Goal: Contribute content

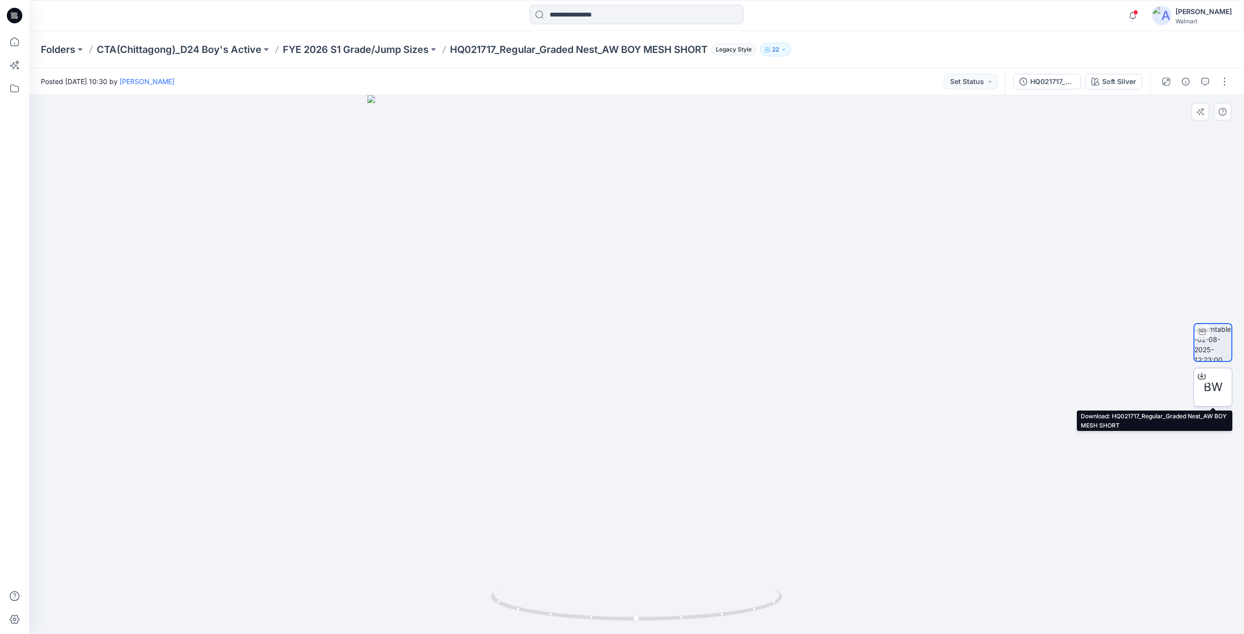
click at [1203, 375] on icon at bounding box center [1202, 376] width 8 height 8
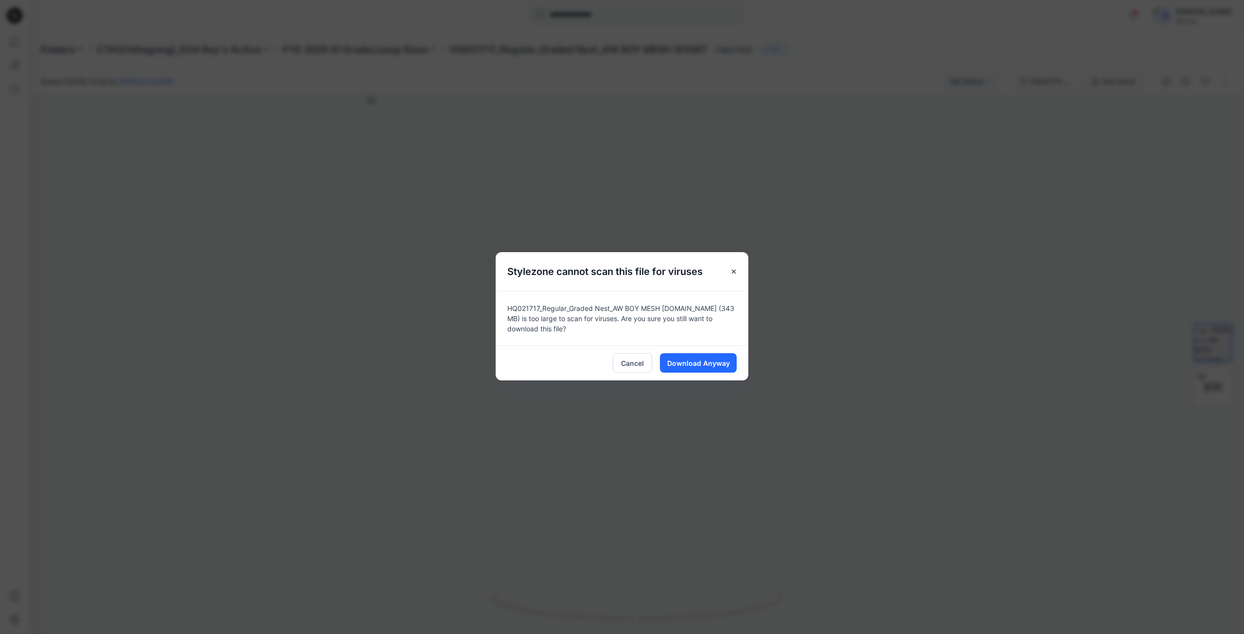
click at [685, 373] on div "Cancel Download Anyway" at bounding box center [622, 363] width 253 height 35
click at [693, 359] on span "Download Anyway" at bounding box center [698, 363] width 63 height 10
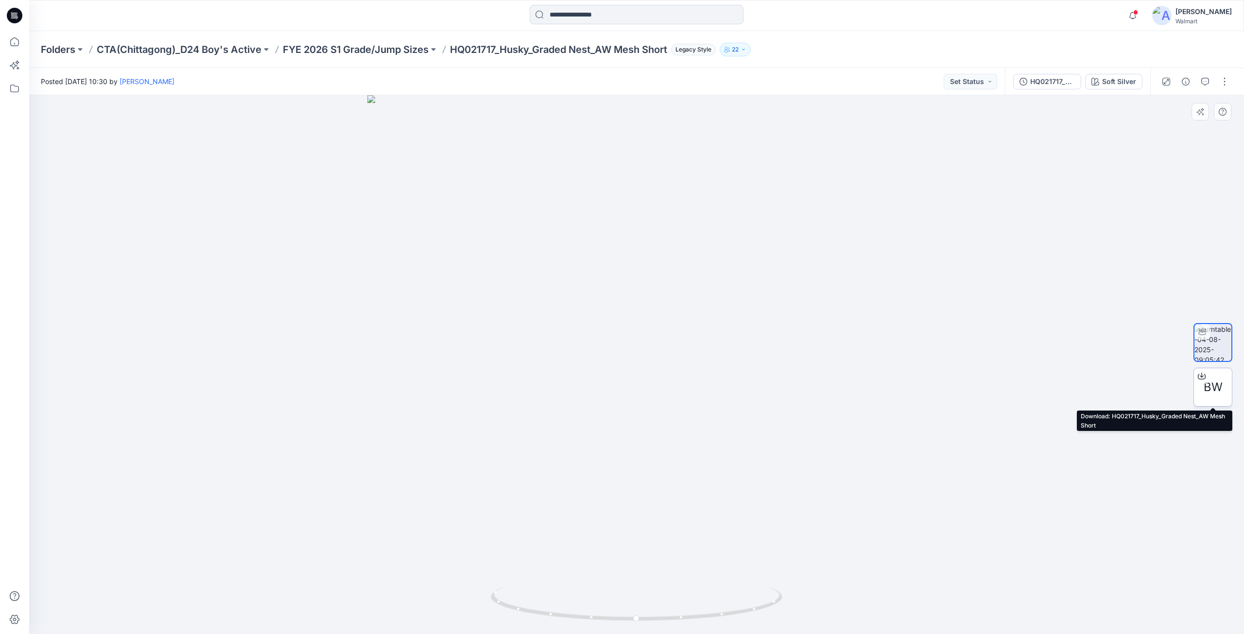
click at [1130, 376] on icon at bounding box center [1202, 374] width 4 height 5
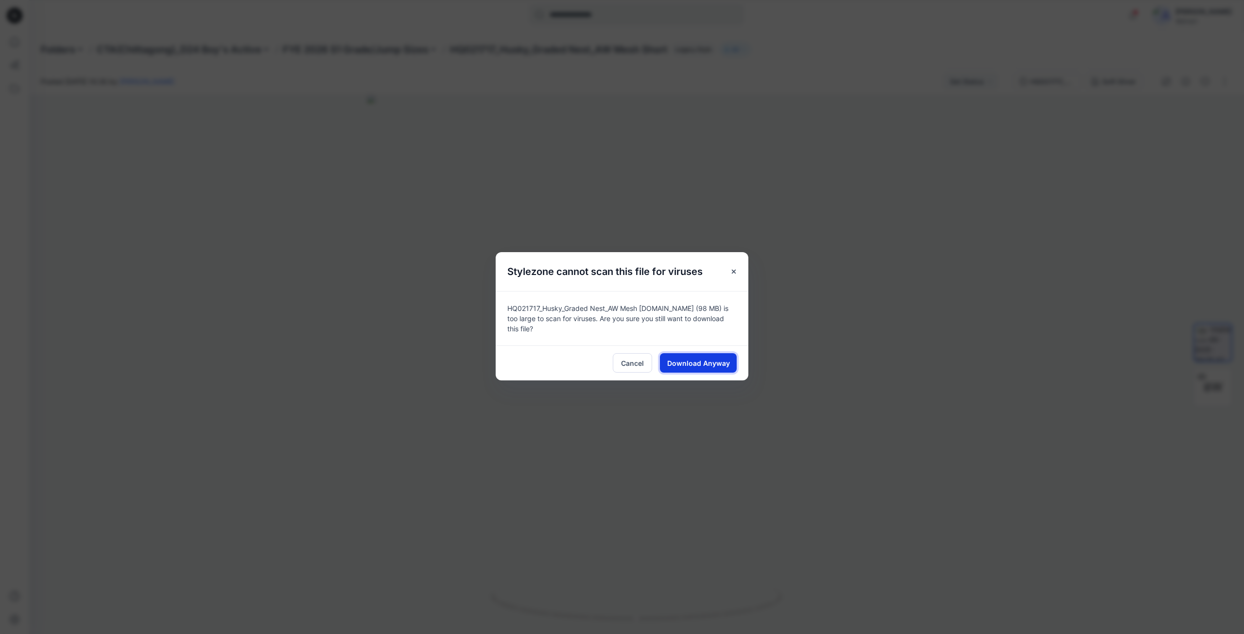
click at [703, 361] on span "Download Anyway" at bounding box center [698, 363] width 63 height 10
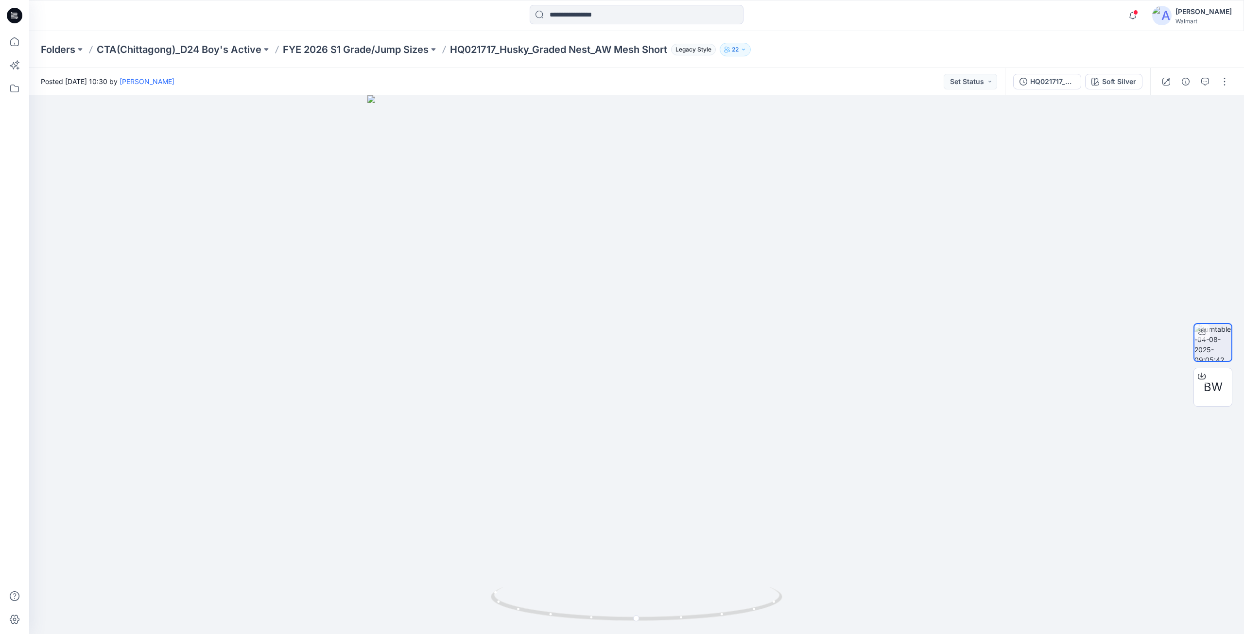
click at [17, 14] on icon at bounding box center [15, 16] width 16 height 16
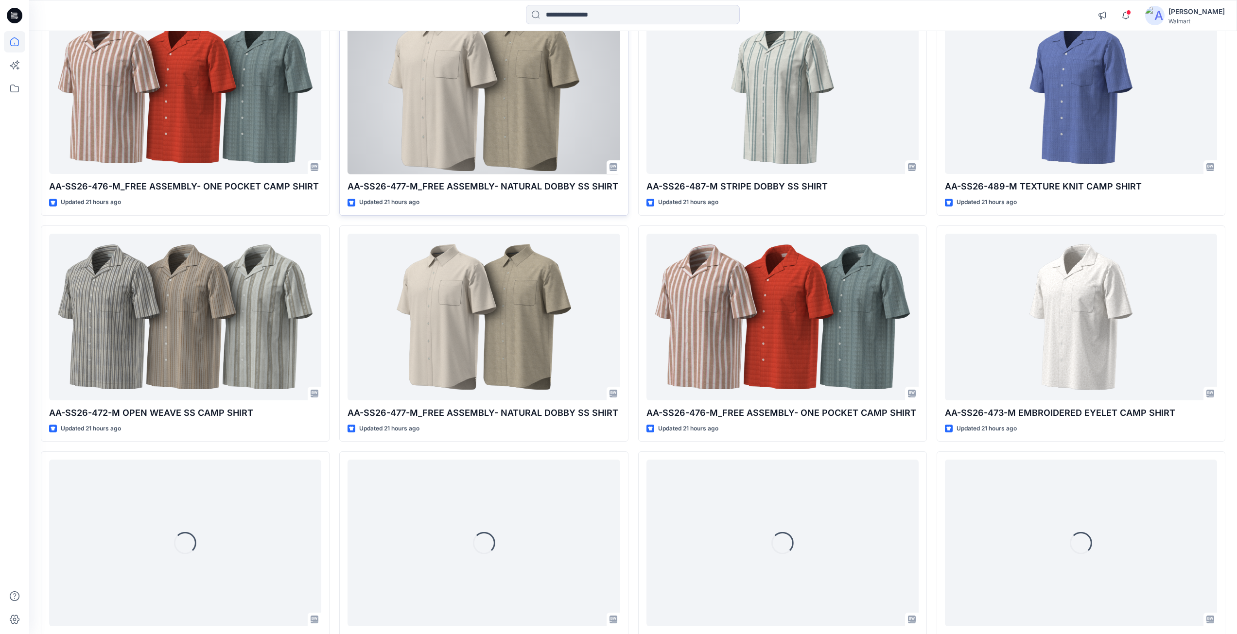
scroll to position [655, 0]
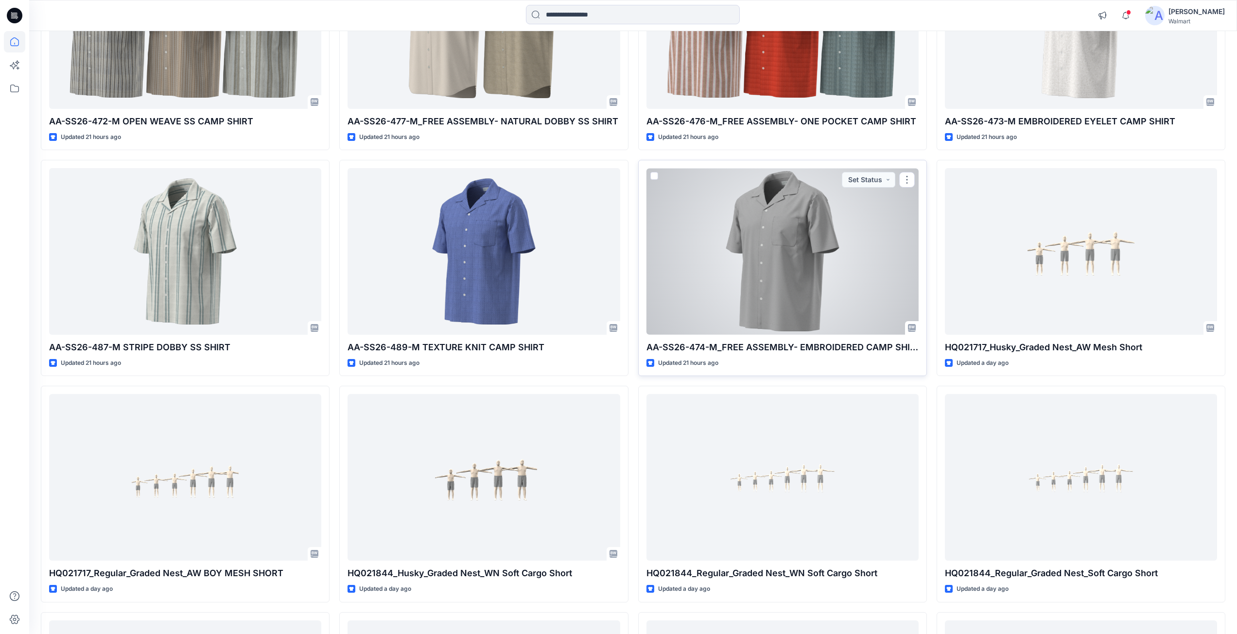
click at [781, 251] on div at bounding box center [782, 251] width 272 height 167
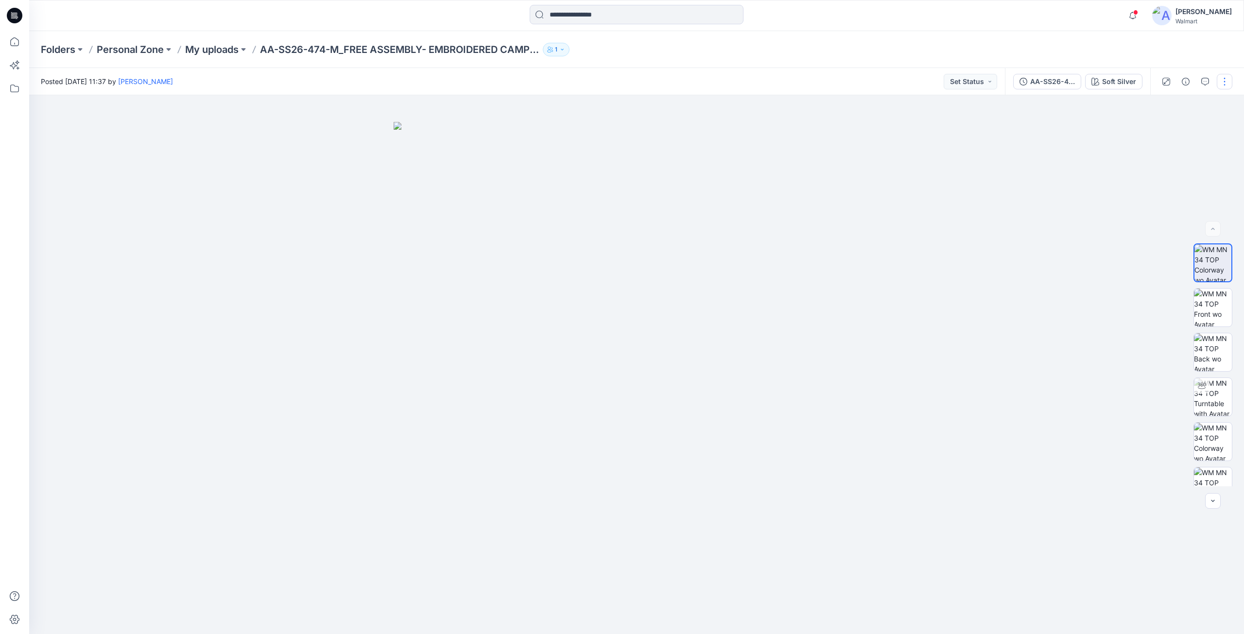
click at [1130, 82] on button "button" at bounding box center [1225, 82] width 16 height 16
click at [1130, 131] on button "Edit" at bounding box center [1183, 131] width 89 height 18
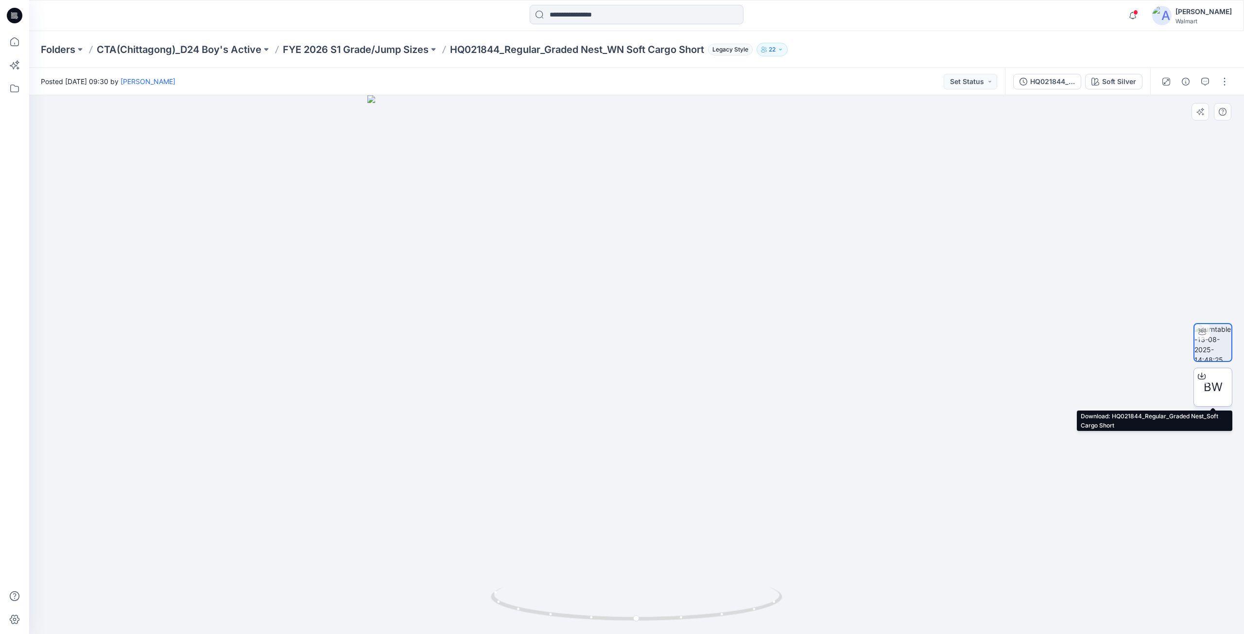
click at [1201, 378] on icon at bounding box center [1202, 376] width 8 height 8
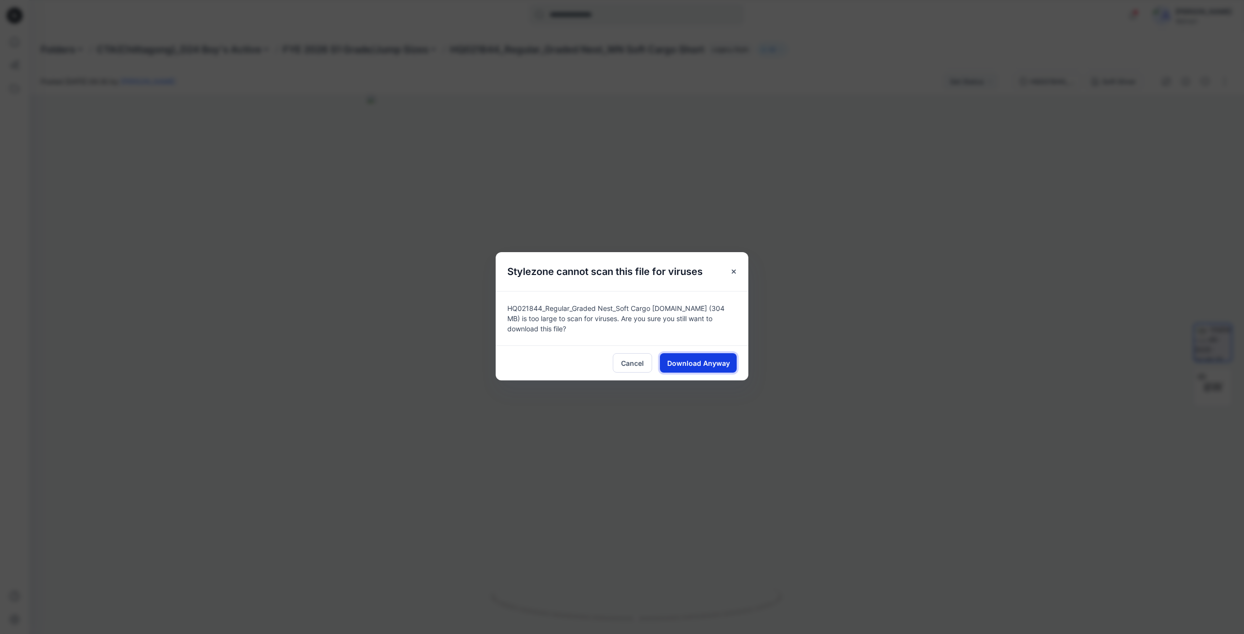
click at [710, 365] on span "Download Anyway" at bounding box center [698, 363] width 63 height 10
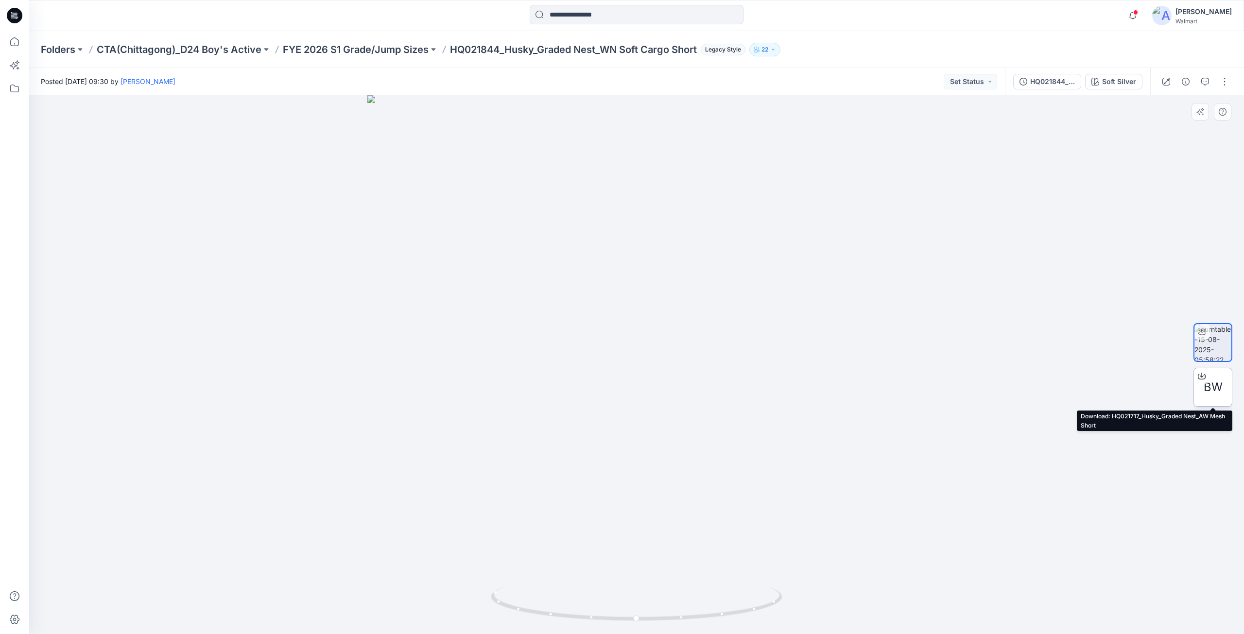
click at [1201, 380] on icon at bounding box center [1202, 376] width 8 height 8
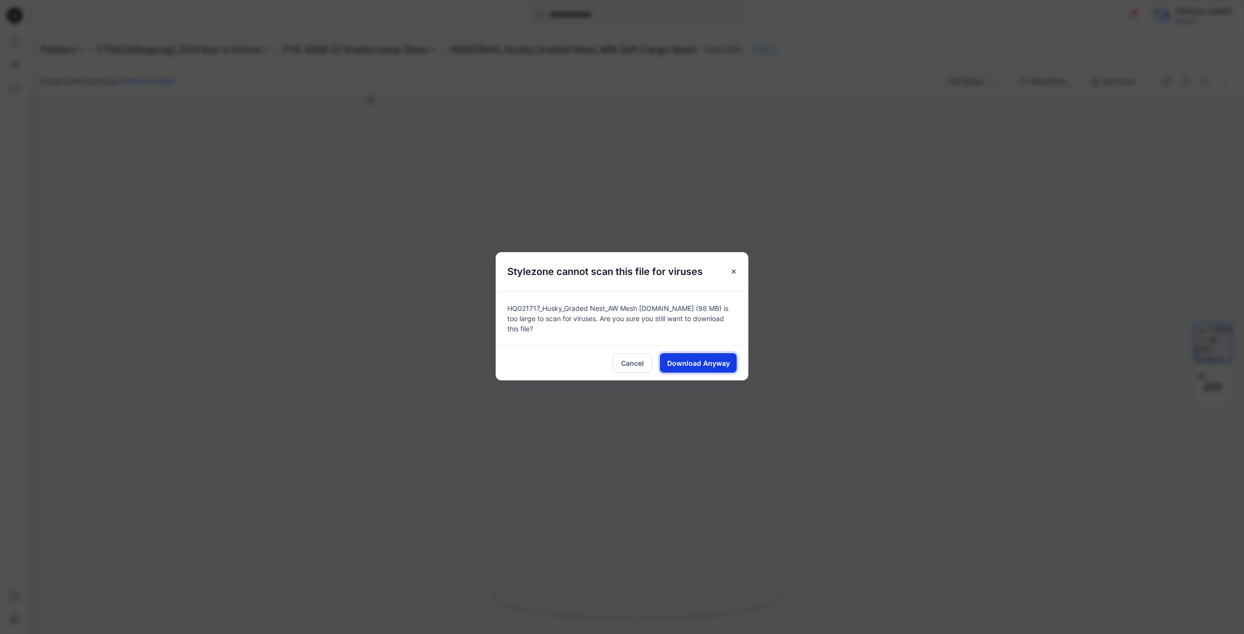
click at [710, 358] on span "Download Anyway" at bounding box center [698, 363] width 63 height 10
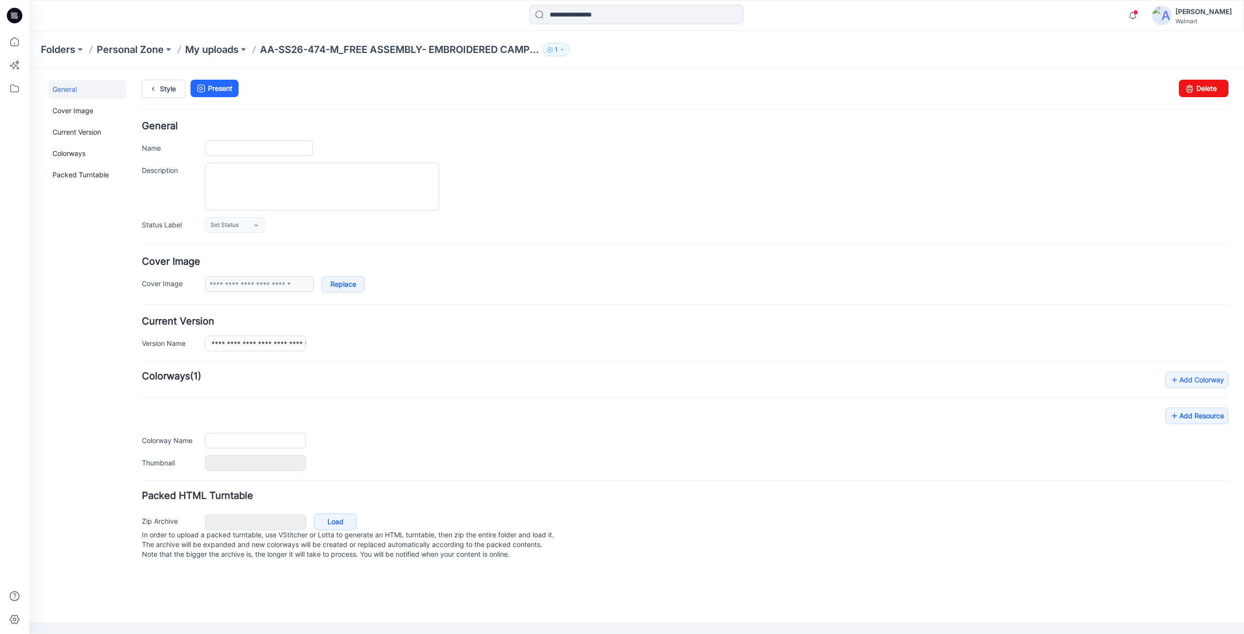
type input "**********"
type textarea "**********"
type input "**********"
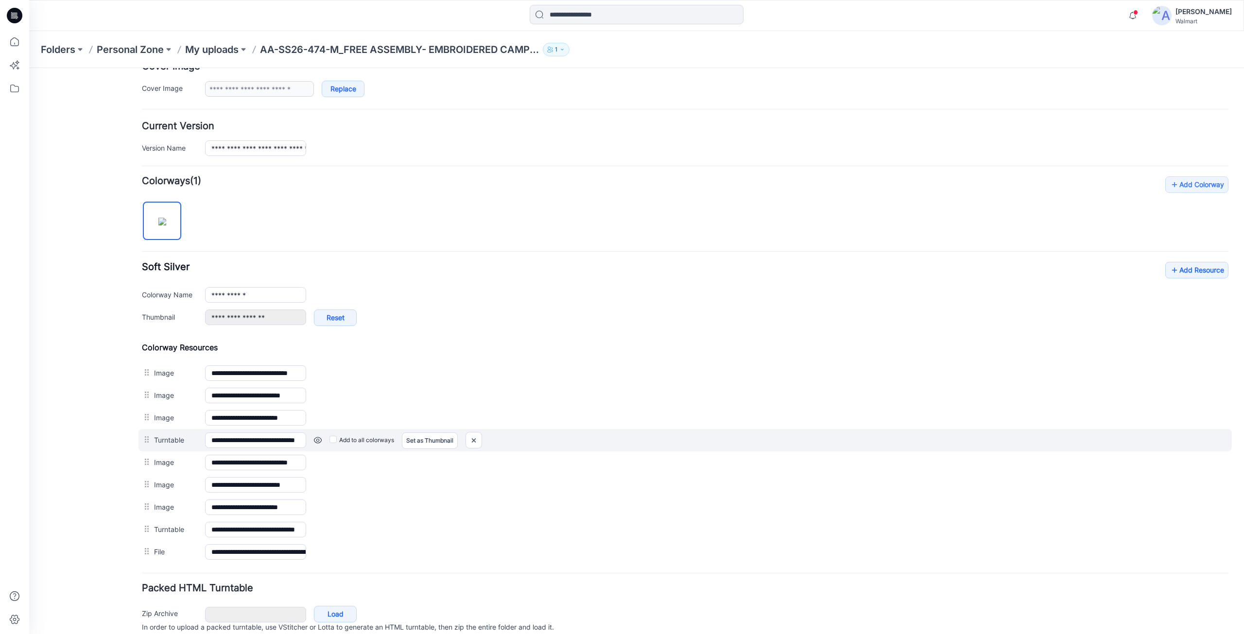
scroll to position [236, 0]
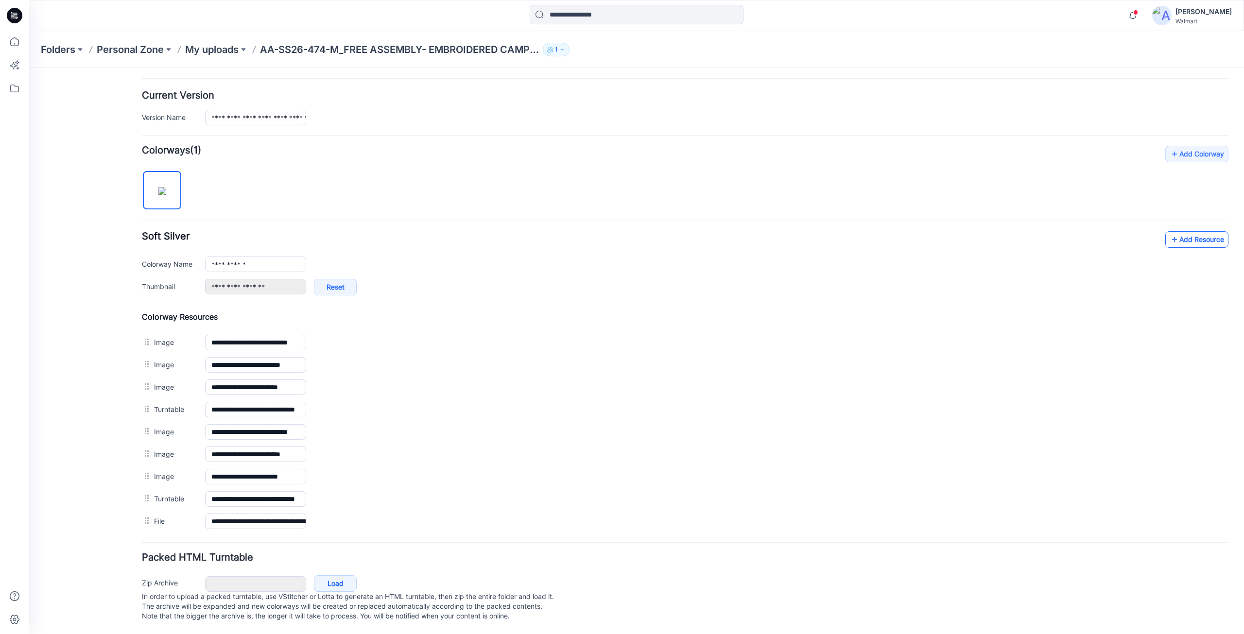
click at [1193, 234] on link "Add Resource" at bounding box center [1196, 239] width 63 height 17
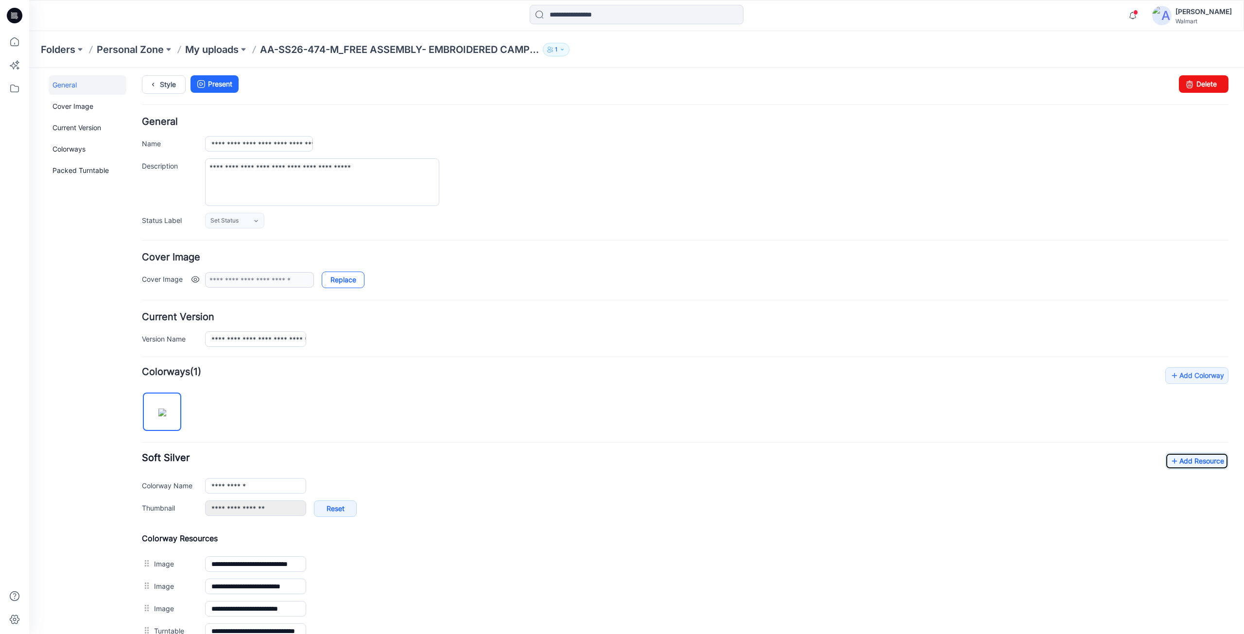
scroll to position [0, 0]
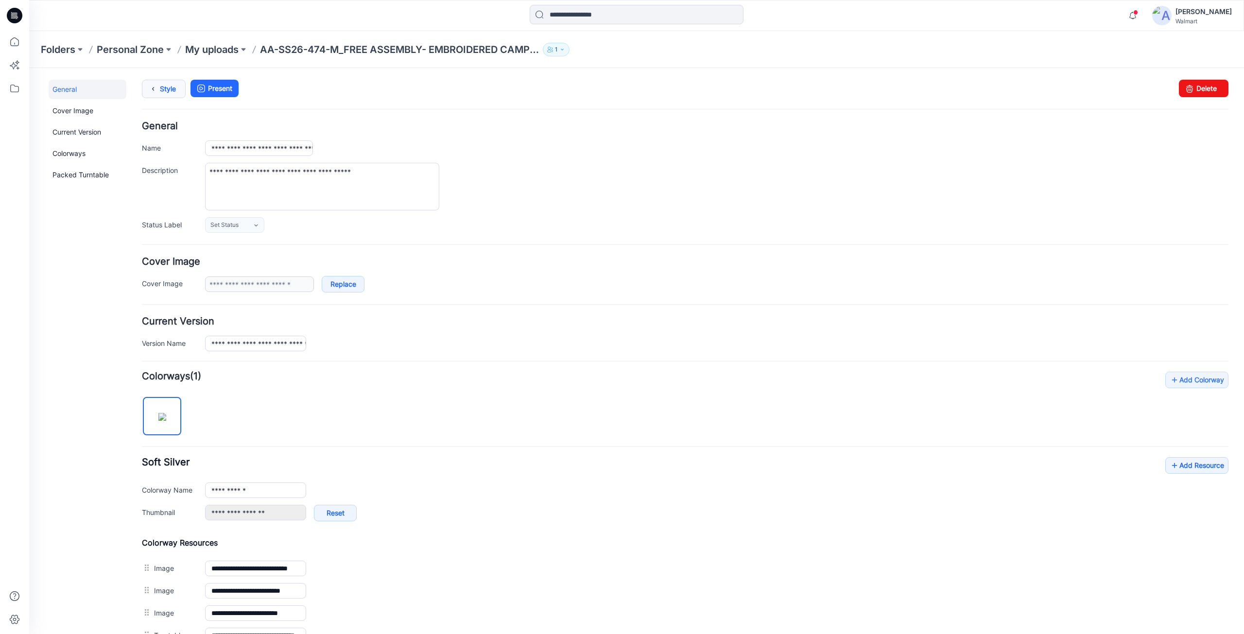
click at [162, 88] on link "Style" at bounding box center [164, 89] width 44 height 18
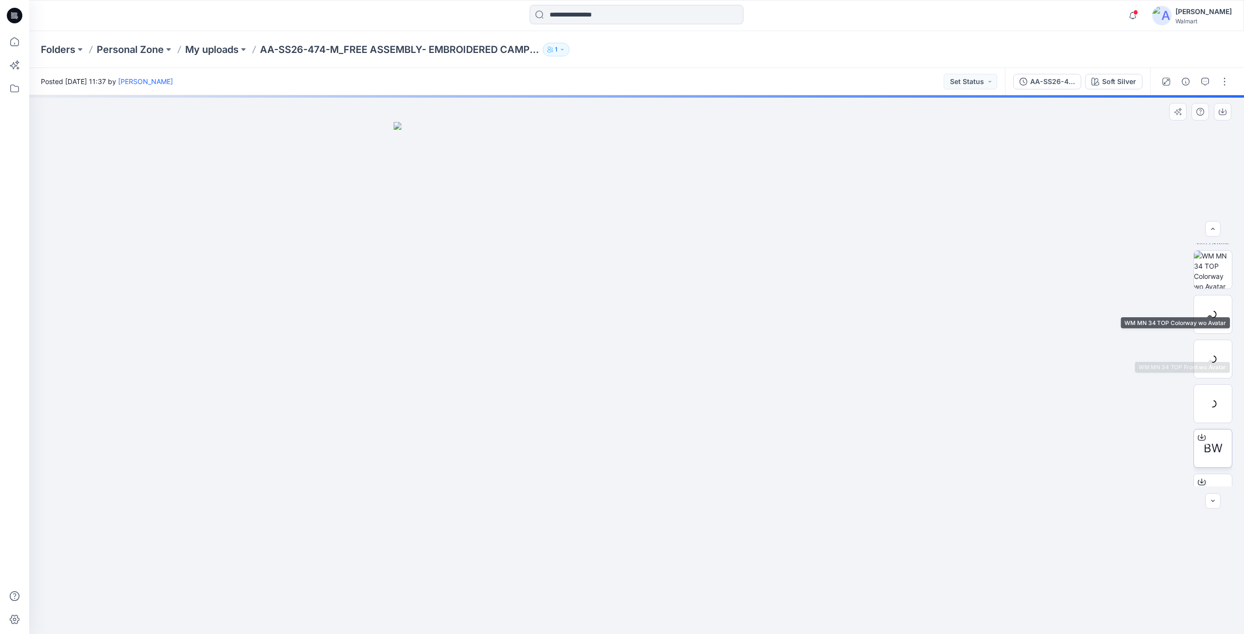
scroll to position [198, 0]
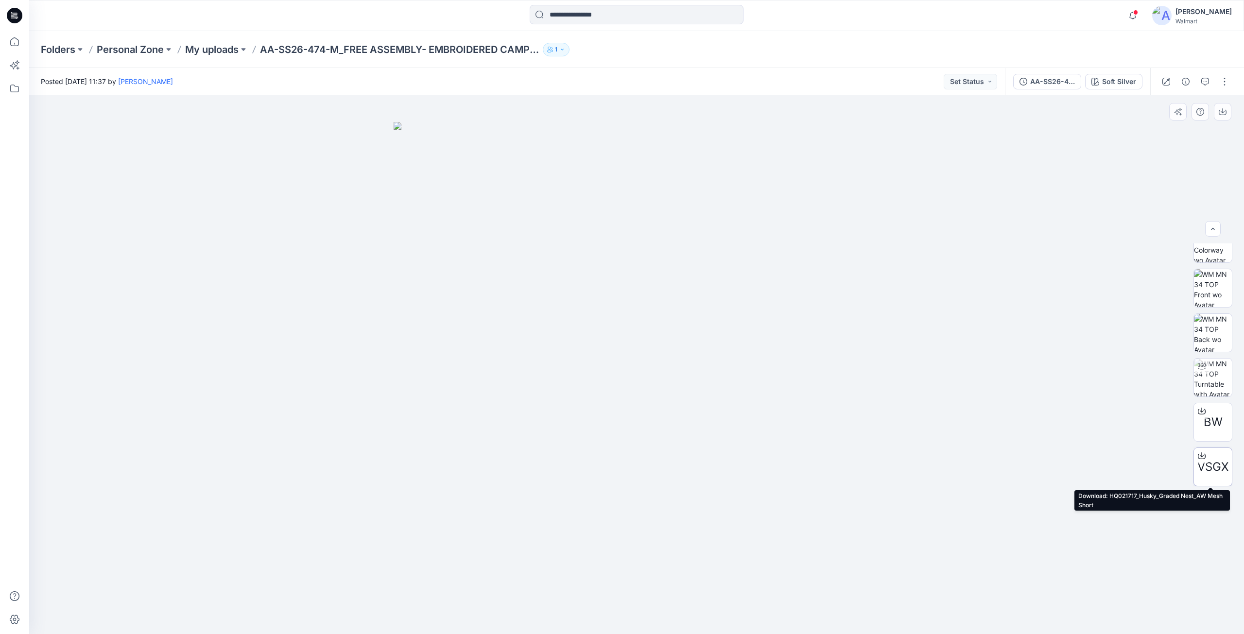
click at [1200, 454] on icon at bounding box center [1202, 454] width 4 height 5
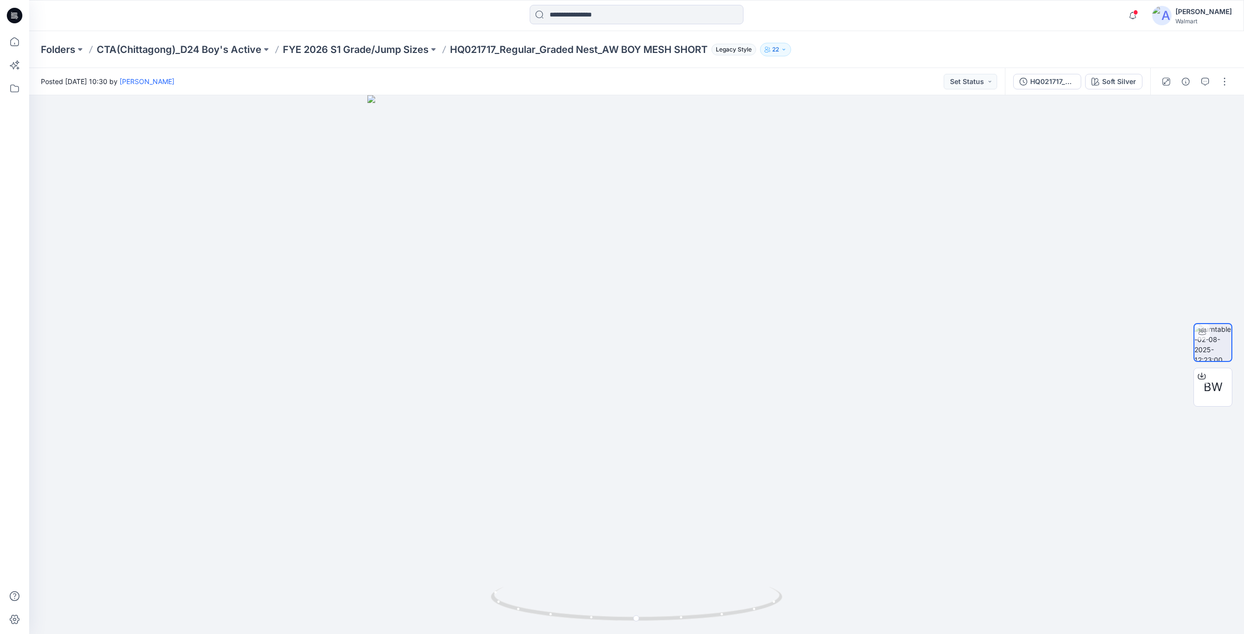
click at [16, 16] on icon at bounding box center [16, 16] width 4 height 0
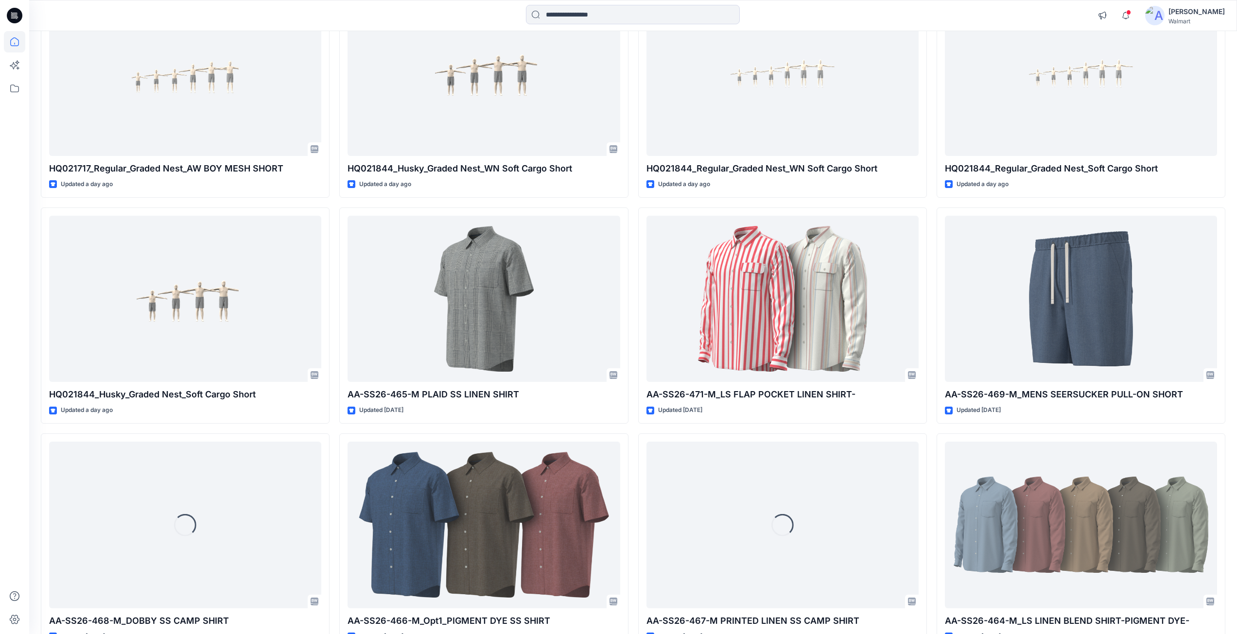
scroll to position [699, 0]
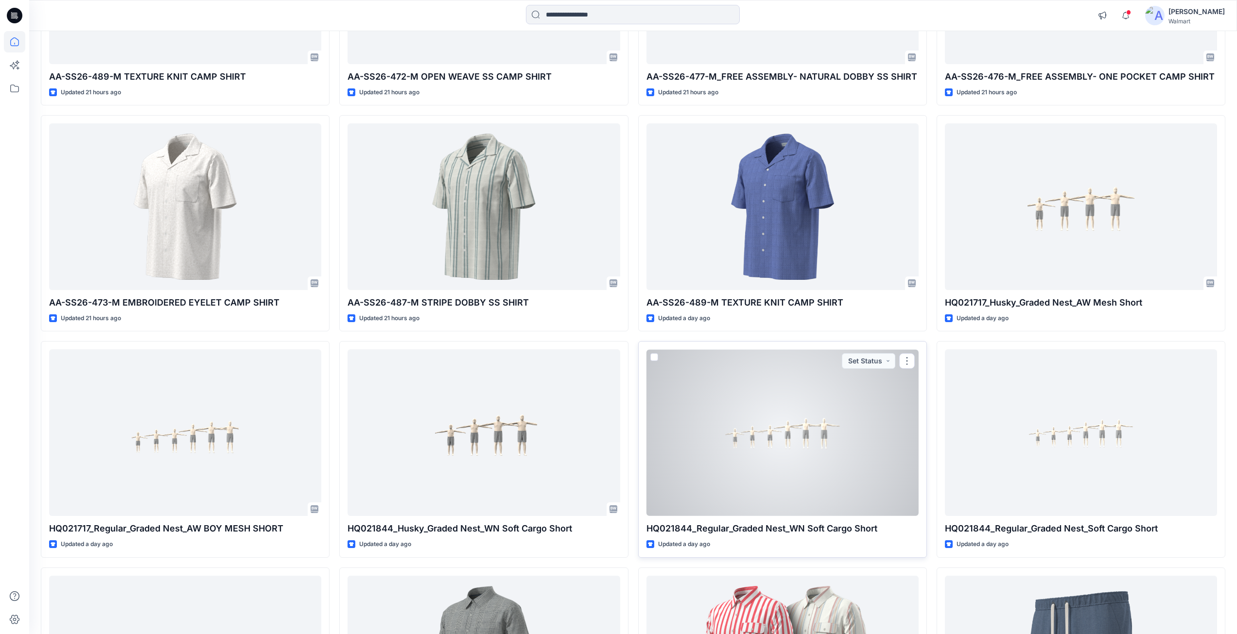
click at [848, 440] on div at bounding box center [782, 432] width 272 height 167
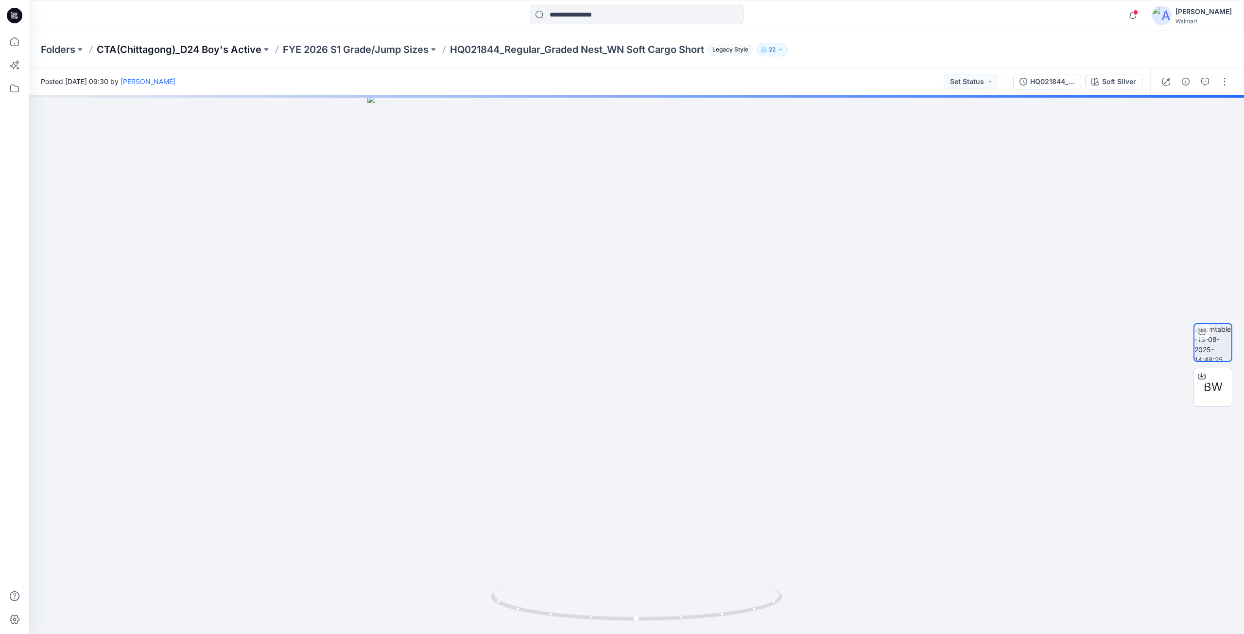
click at [208, 45] on p "CTA(Chittagong)_D24 Boy's Active" at bounding box center [179, 50] width 165 height 14
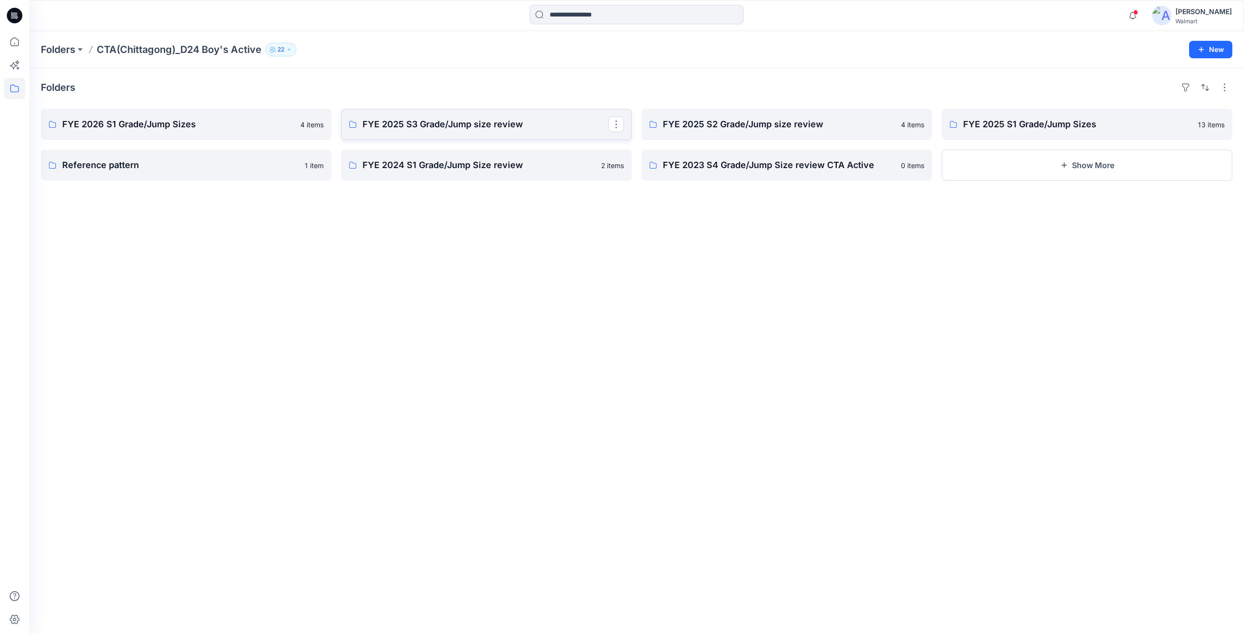
click at [440, 126] on p "FYE 2025 S3 Grade/Jump size review" at bounding box center [486, 125] width 246 height 14
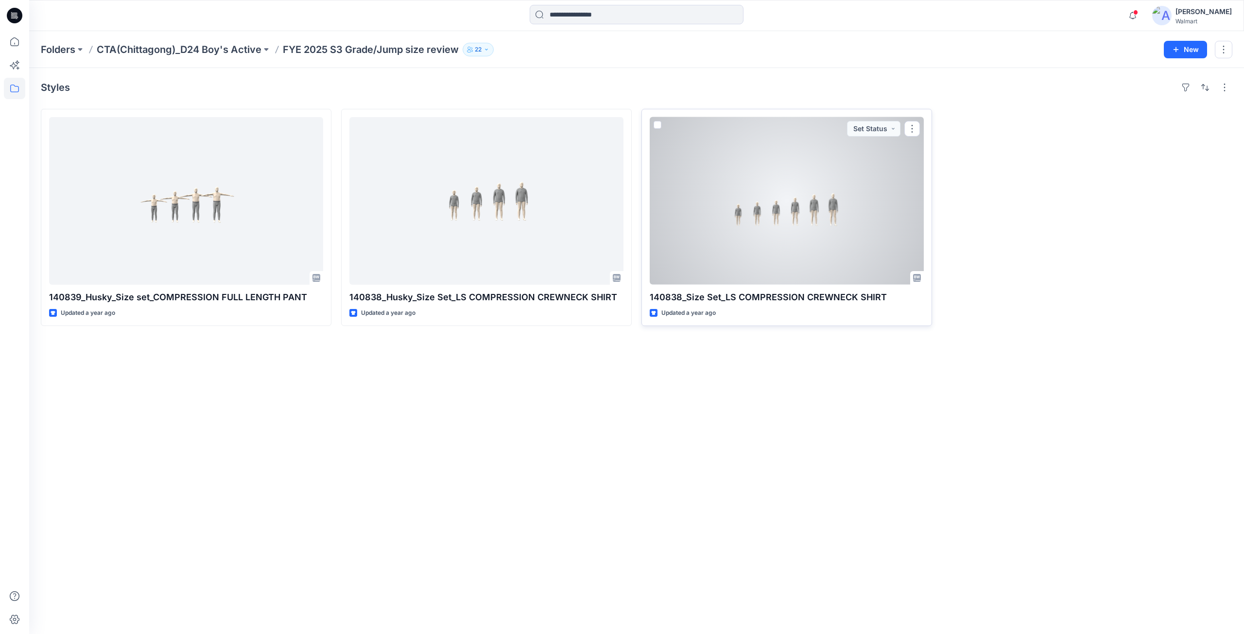
click at [702, 220] on div at bounding box center [787, 201] width 274 height 168
